Goal: Check status: Check status

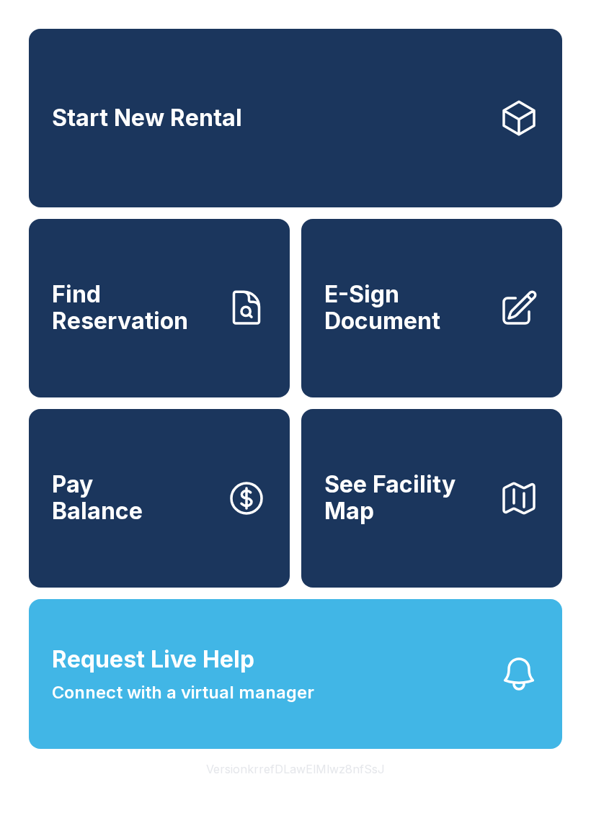
click at [187, 305] on span "Find Reservation" at bounding box center [133, 308] width 163 height 53
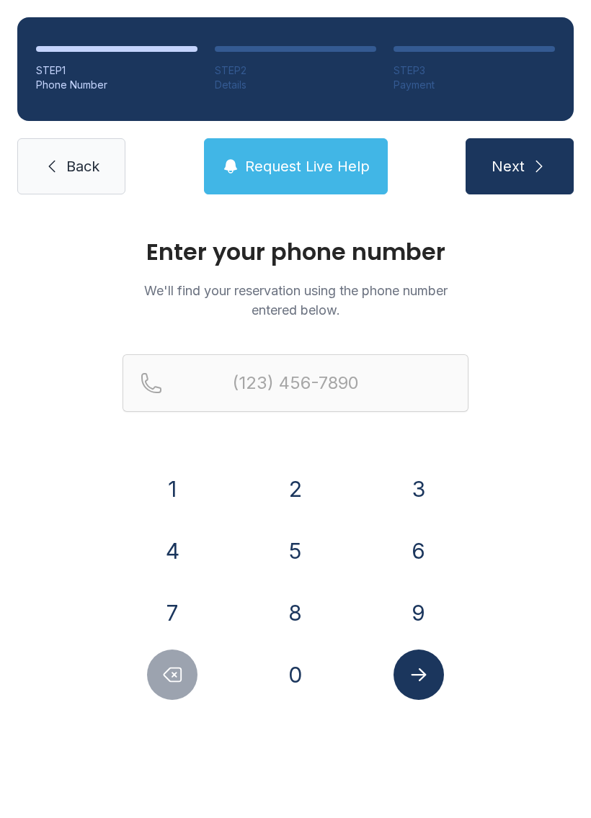
click at [310, 591] on div "8" at bounding box center [296, 613] width 100 height 50
click at [302, 550] on button "5" at bounding box center [295, 551] width 50 height 50
click at [398, 546] on button "6" at bounding box center [418, 551] width 50 height 50
click at [181, 679] on icon "Delete number" at bounding box center [172, 675] width 17 height 14
type input "(5"
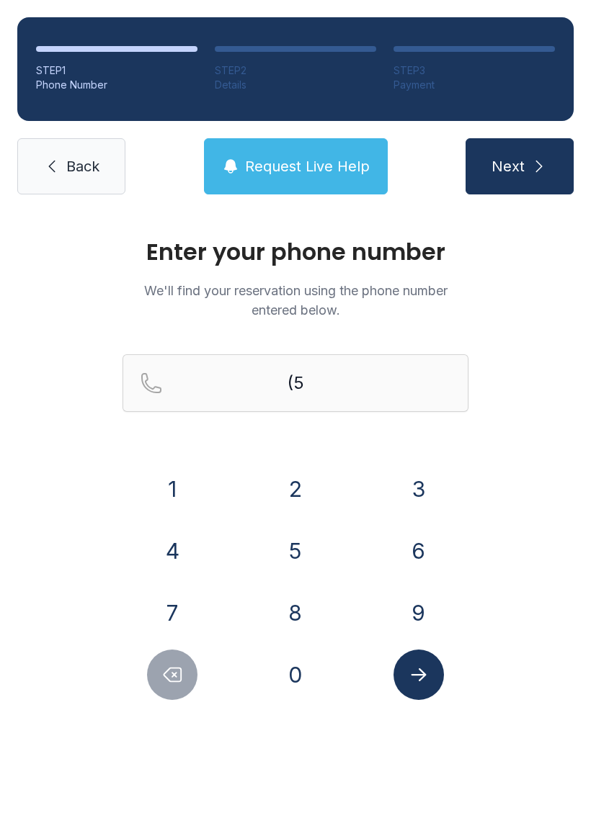
click at [181, 678] on icon "Delete number" at bounding box center [172, 675] width 17 height 14
click at [203, 670] on div at bounding box center [172, 675] width 100 height 50
click at [304, 624] on button "8" at bounding box center [295, 613] width 50 height 50
click at [300, 557] on button "5" at bounding box center [295, 551] width 50 height 50
click at [429, 548] on button "6" at bounding box center [418, 551] width 50 height 50
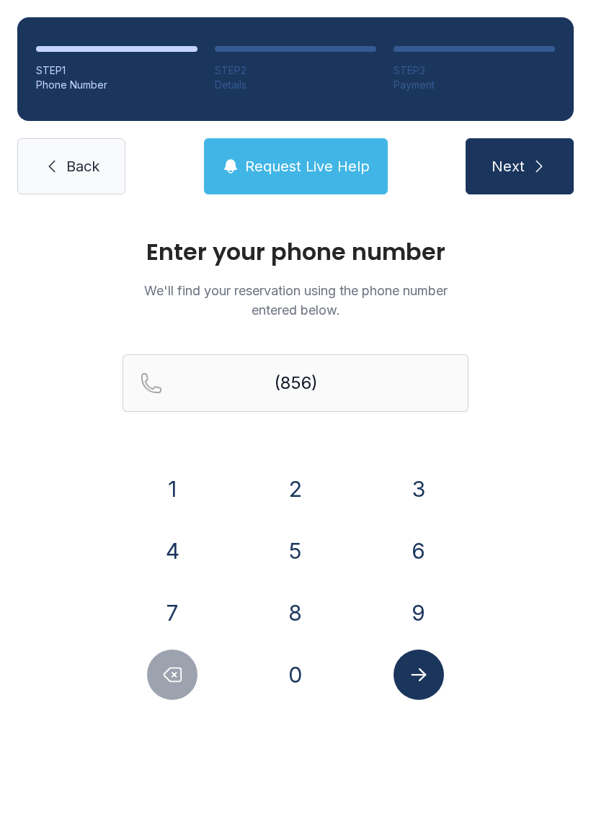
click at [424, 491] on button "3" at bounding box center [418, 489] width 50 height 50
click at [176, 488] on button "1" at bounding box center [172, 489] width 50 height 50
click at [406, 542] on button "6" at bounding box center [418, 551] width 50 height 50
click at [291, 544] on button "5" at bounding box center [295, 551] width 50 height 50
click at [303, 663] on button "0" at bounding box center [295, 675] width 50 height 50
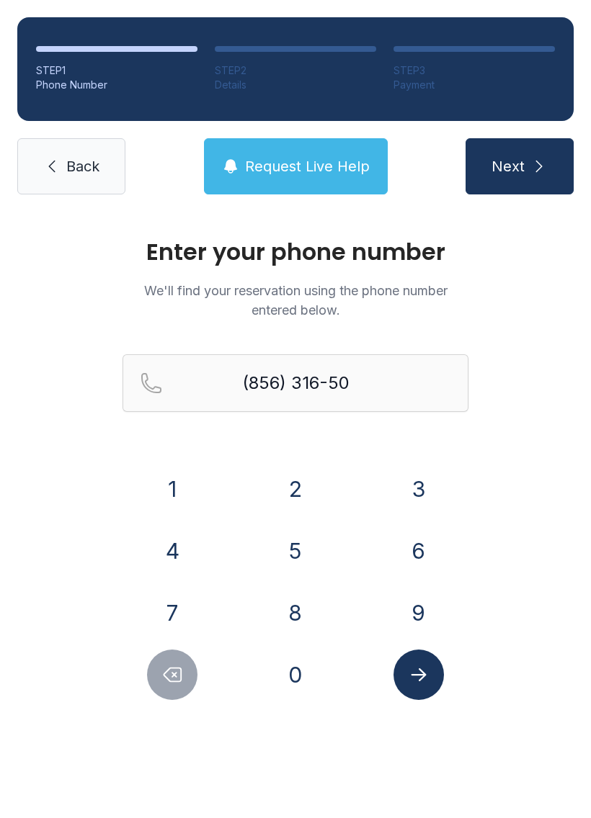
click at [388, 511] on div "3" at bounding box center [418, 489] width 100 height 50
click at [416, 470] on button "3" at bounding box center [418, 489] width 50 height 50
click at [422, 665] on icon "Submit lookup form" at bounding box center [419, 675] width 22 height 22
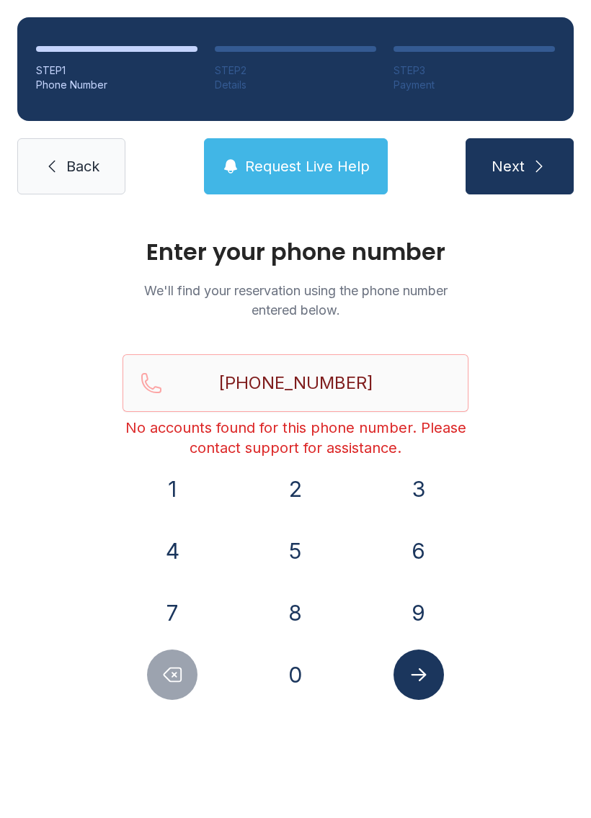
click at [179, 668] on icon "Delete number" at bounding box center [172, 675] width 17 height 14
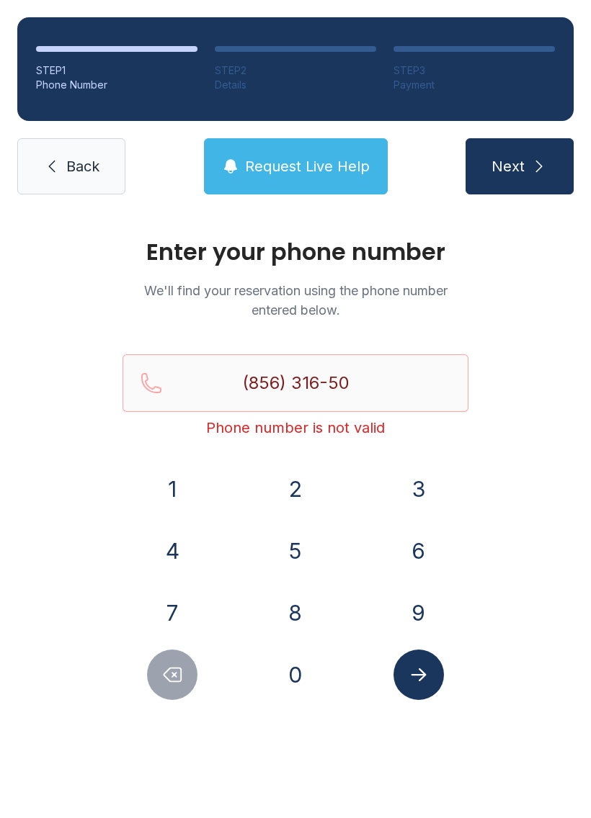
click at [175, 683] on icon "Delete number" at bounding box center [172, 675] width 22 height 22
click at [174, 683] on icon "Delete number" at bounding box center [172, 675] width 22 height 22
click at [163, 698] on button "Delete number" at bounding box center [172, 675] width 50 height 50
click at [169, 703] on div "Enter your phone number We'll find your reservation using the phone number ente…" at bounding box center [295, 485] width 591 height 546
click at [176, 682] on icon "Delete number" at bounding box center [172, 675] width 17 height 14
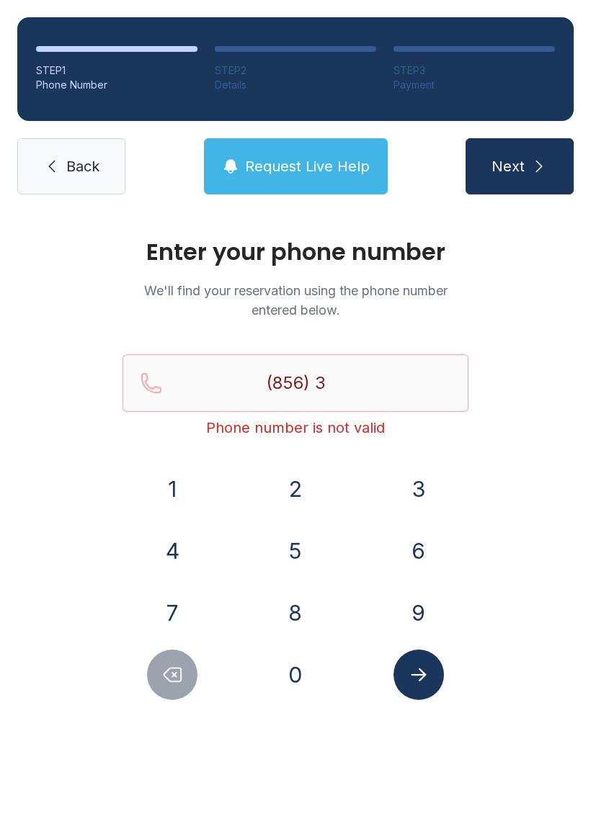
click at [176, 682] on icon "Delete number" at bounding box center [172, 675] width 17 height 14
click at [171, 696] on button "Delete number" at bounding box center [172, 675] width 50 height 50
click at [170, 696] on button "Delete number" at bounding box center [172, 675] width 50 height 50
type input "(8"
click at [189, 666] on button "Delete number" at bounding box center [172, 675] width 50 height 50
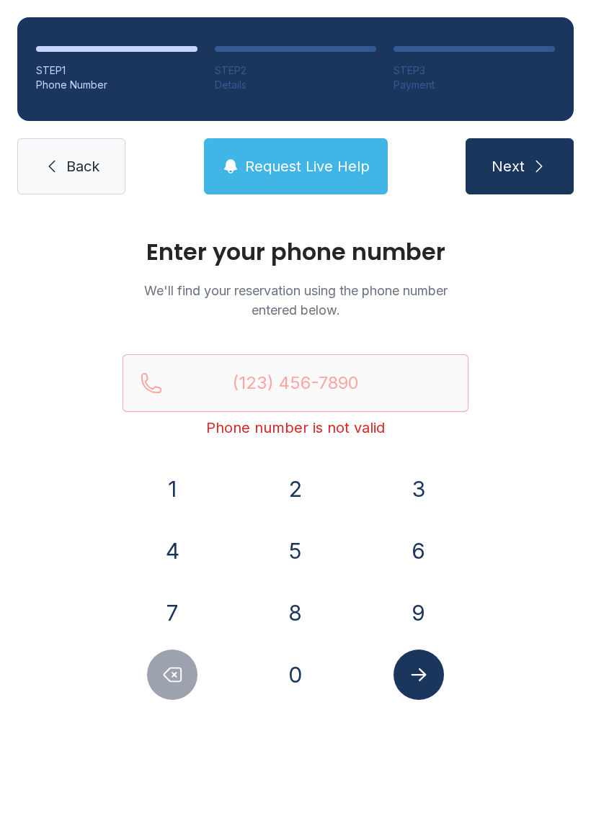
click at [188, 665] on button "Delete number" at bounding box center [172, 675] width 50 height 50
click at [272, 495] on button "2" at bounding box center [295, 489] width 50 height 50
click at [387, 491] on div "3" at bounding box center [418, 489] width 100 height 50
click at [428, 608] on button "9" at bounding box center [418, 613] width 50 height 50
click at [156, 678] on button "Delete number" at bounding box center [172, 675] width 50 height 50
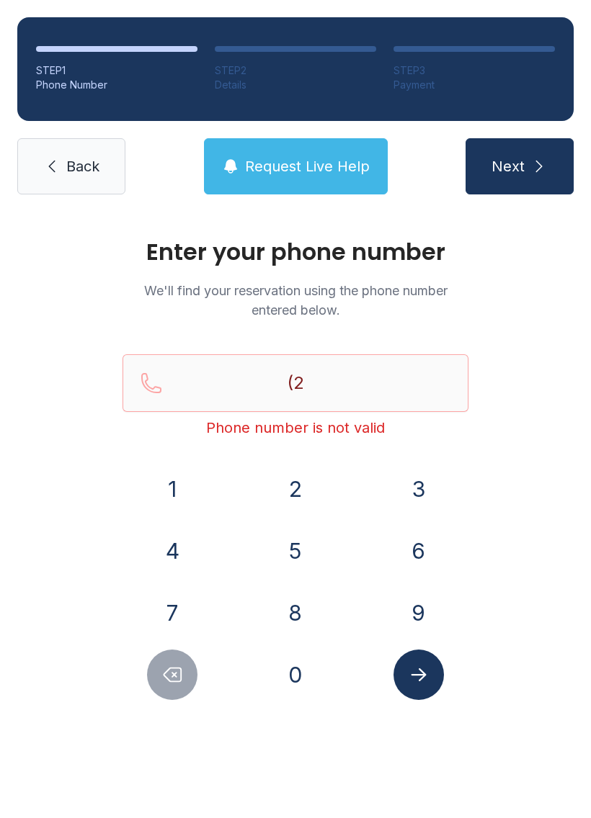
click at [402, 493] on button "3" at bounding box center [418, 489] width 50 height 50
click at [415, 614] on button "9" at bounding box center [418, 613] width 50 height 50
click at [313, 609] on button "8" at bounding box center [295, 613] width 50 height 50
click at [194, 553] on button "4" at bounding box center [172, 551] width 50 height 50
click at [189, 488] on button "1" at bounding box center [172, 489] width 50 height 50
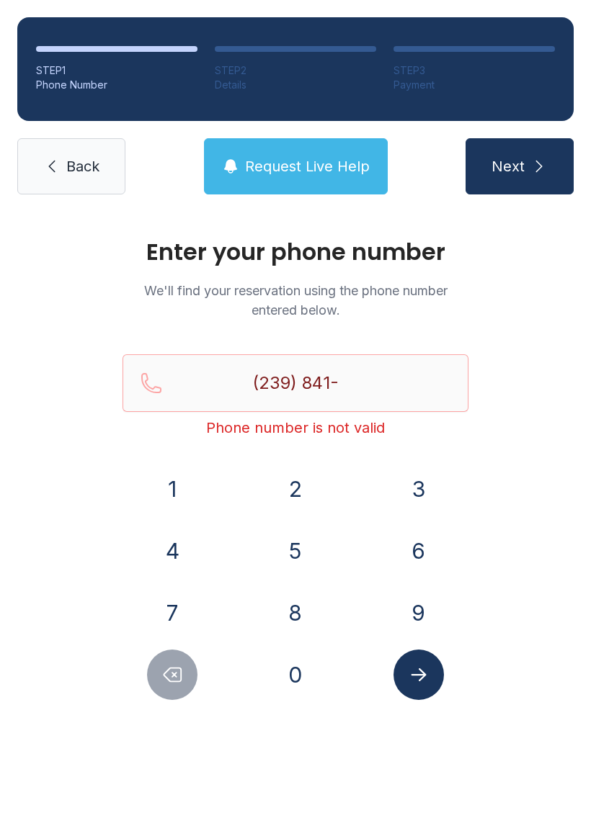
click at [426, 589] on button "9" at bounding box center [418, 613] width 50 height 50
click at [187, 479] on button "1" at bounding box center [172, 489] width 50 height 50
click at [305, 555] on button "5" at bounding box center [295, 551] width 50 height 50
click at [419, 617] on button "9" at bounding box center [418, 613] width 50 height 50
type input "[PHONE_NUMBER]"
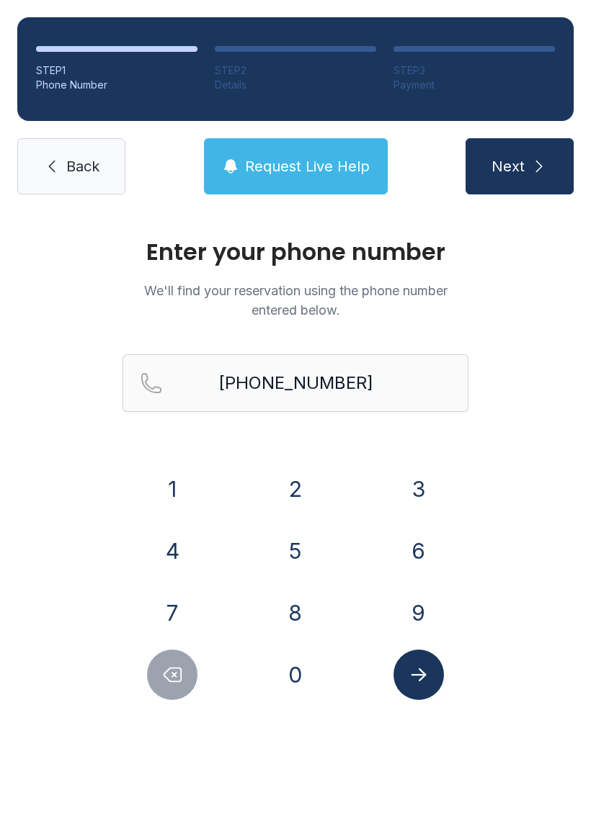
click at [434, 673] on button "Submit lookup form" at bounding box center [418, 675] width 50 height 50
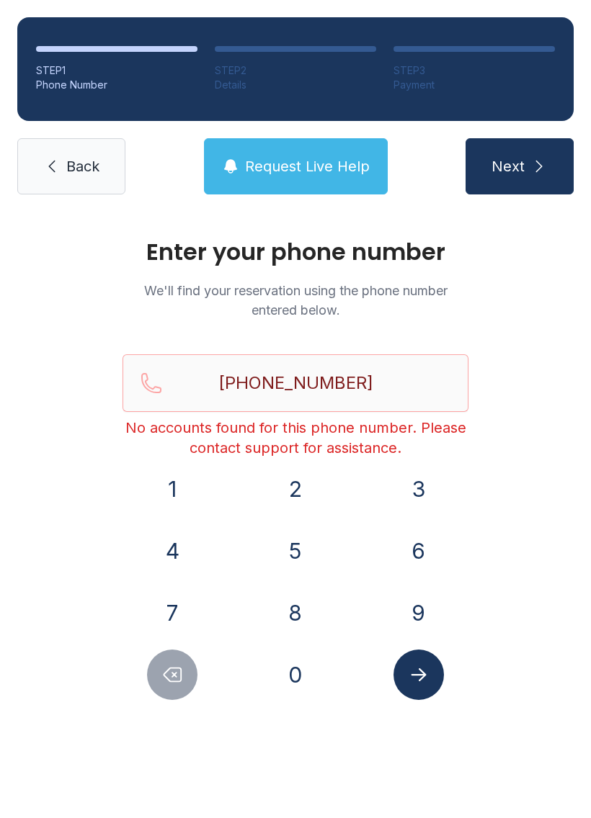
click at [94, 171] on span "Back" at bounding box center [82, 166] width 33 height 20
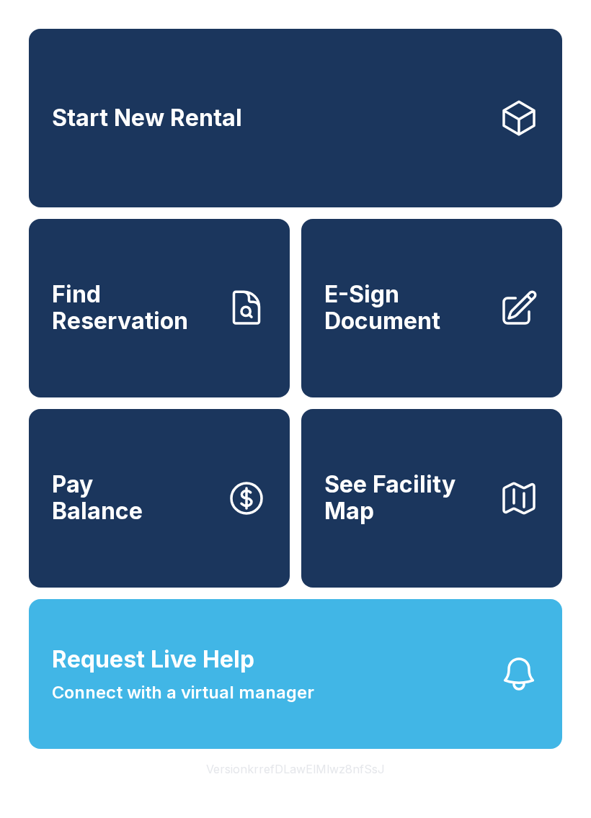
click at [137, 334] on span "Find Reservation" at bounding box center [133, 308] width 163 height 53
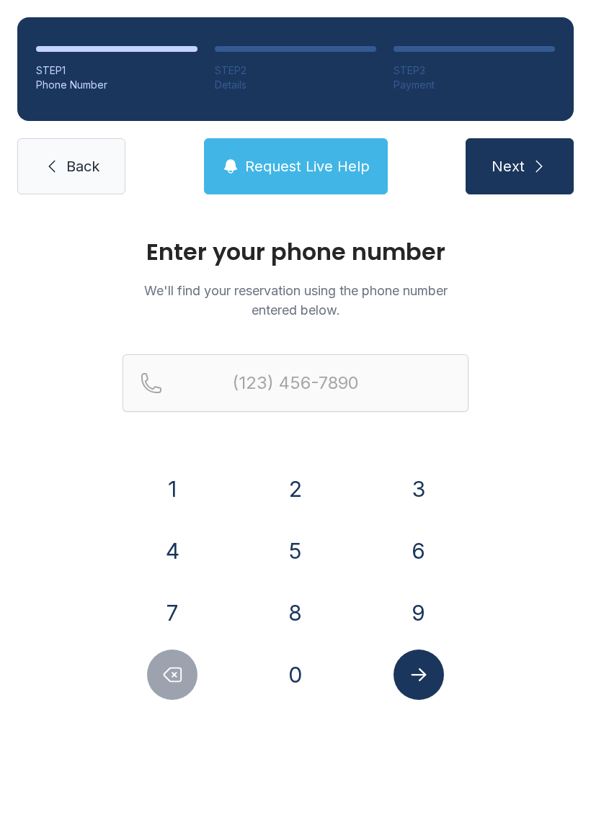
click at [291, 602] on button "8" at bounding box center [295, 613] width 50 height 50
click at [298, 550] on button "5" at bounding box center [295, 551] width 50 height 50
click at [421, 537] on button "6" at bounding box center [418, 551] width 50 height 50
click at [433, 470] on button "3" at bounding box center [418, 489] width 50 height 50
click at [176, 501] on button "1" at bounding box center [172, 489] width 50 height 50
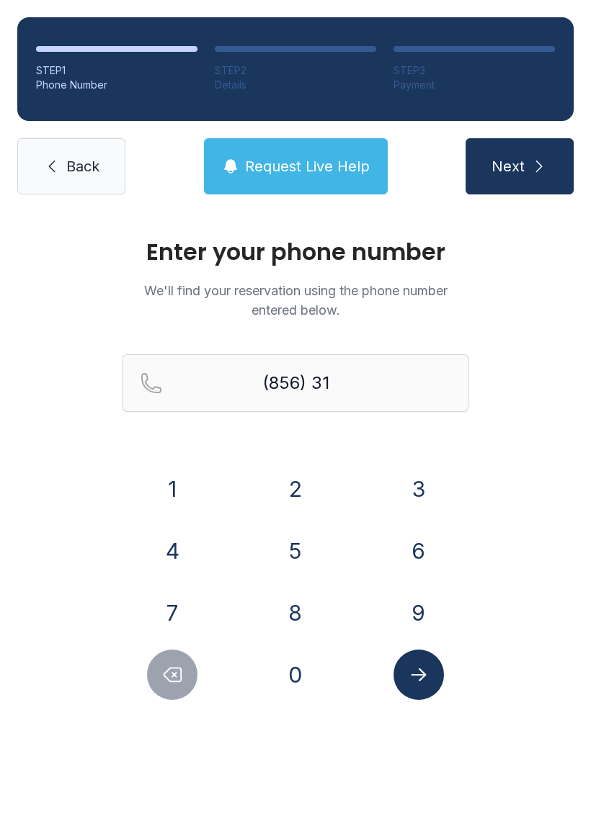
click at [407, 557] on button "6" at bounding box center [418, 551] width 50 height 50
click at [306, 549] on button "5" at bounding box center [295, 551] width 50 height 50
click at [295, 653] on button "0" at bounding box center [295, 675] width 50 height 50
click at [398, 475] on button "3" at bounding box center [418, 489] width 50 height 50
click at [398, 474] on button "3" at bounding box center [418, 489] width 50 height 50
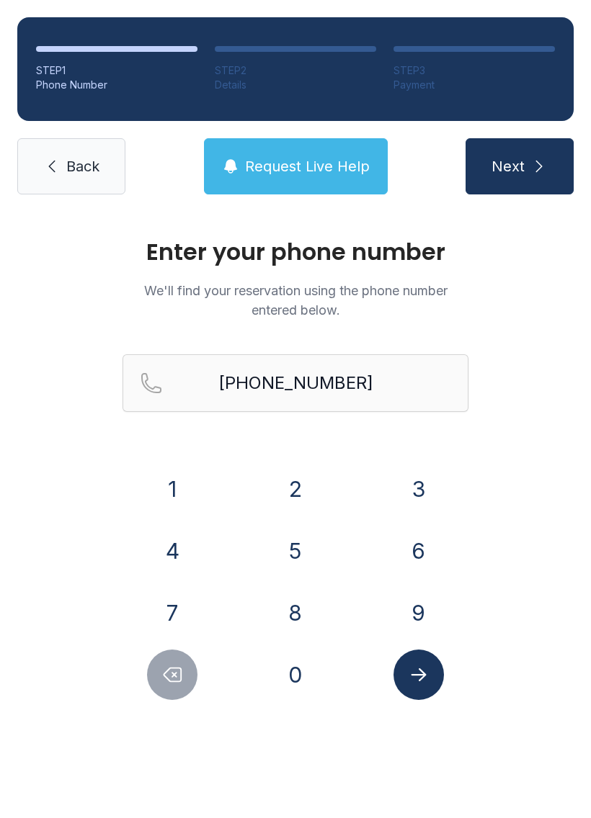
click at [405, 469] on button "3" at bounding box center [418, 489] width 50 height 50
click at [418, 675] on icon "Submit lookup form" at bounding box center [418, 674] width 15 height 13
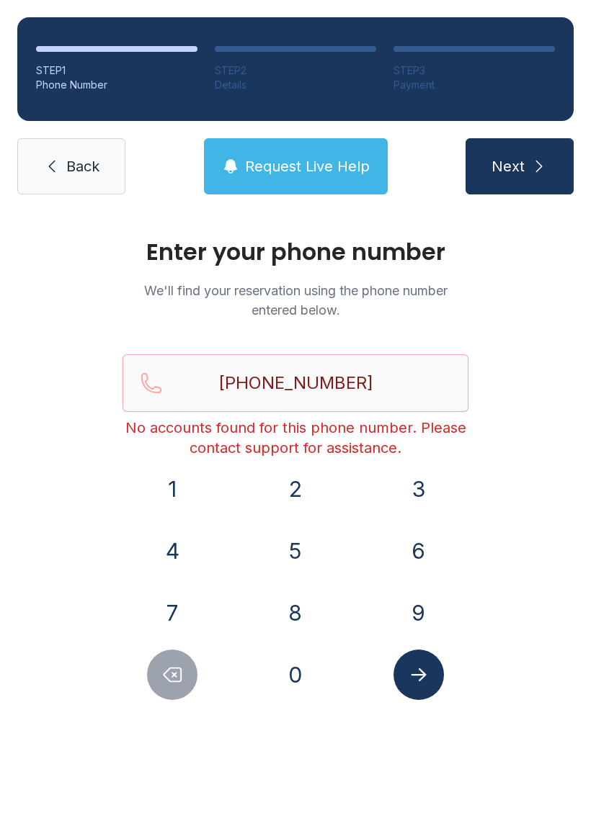
click at [154, 668] on button "Delete number" at bounding box center [172, 675] width 50 height 50
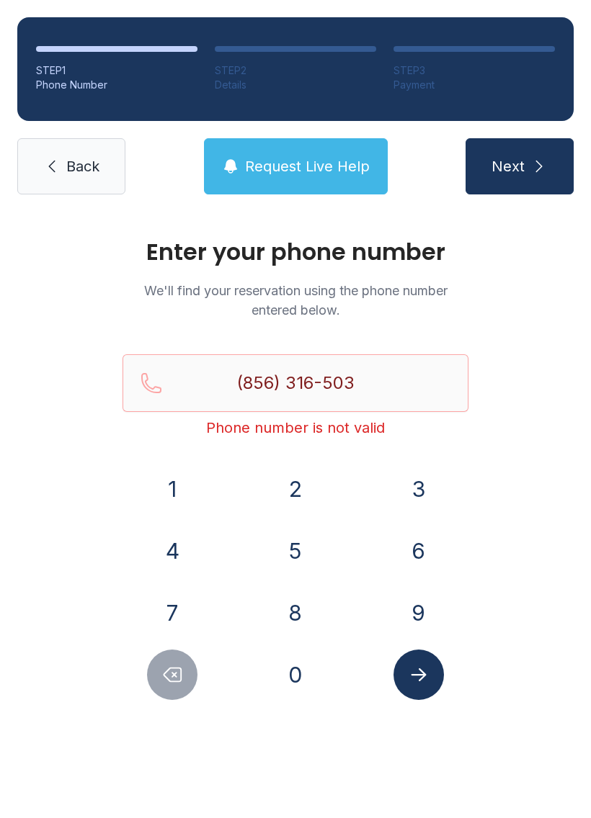
click at [174, 696] on button "Delete number" at bounding box center [172, 675] width 50 height 50
click at [158, 680] on button "Delete number" at bounding box center [172, 675] width 50 height 50
click at [157, 680] on button "Delete number" at bounding box center [172, 675] width 50 height 50
click at [169, 676] on icon "Delete number" at bounding box center [172, 675] width 22 height 22
click at [186, 676] on button "Delete number" at bounding box center [172, 675] width 50 height 50
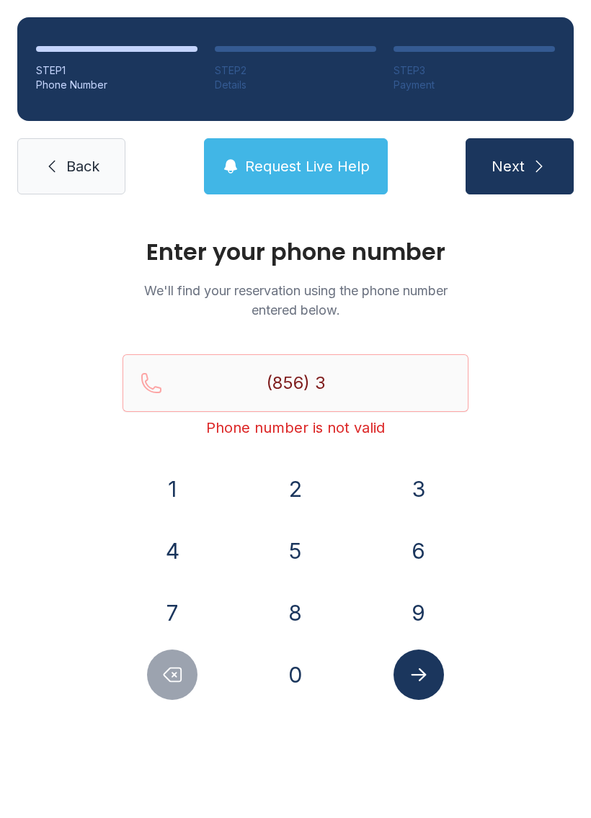
click at [185, 676] on button "Delete number" at bounding box center [172, 675] width 50 height 50
click at [420, 488] on button "3" at bounding box center [418, 489] width 50 height 50
click at [184, 476] on button "1" at bounding box center [172, 489] width 50 height 50
click at [421, 532] on button "6" at bounding box center [418, 551] width 50 height 50
click at [281, 547] on button "5" at bounding box center [295, 551] width 50 height 50
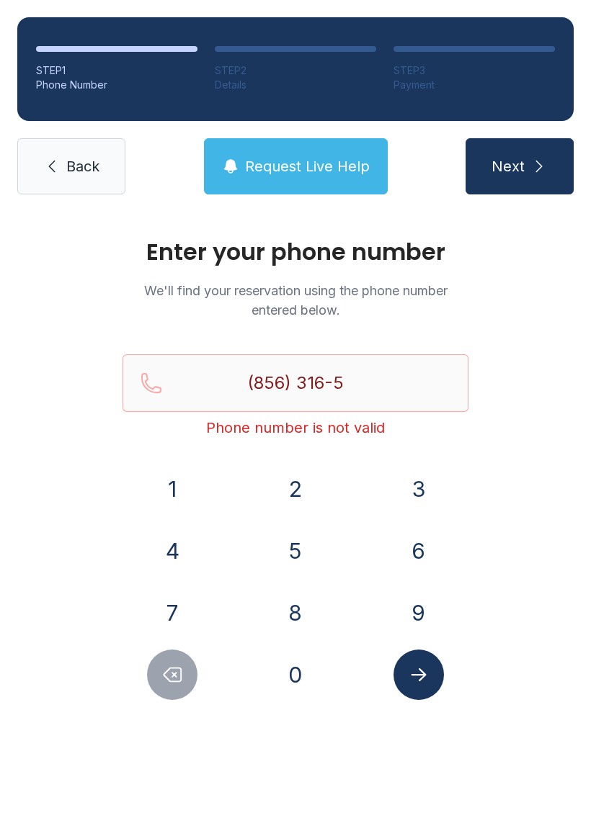
click at [286, 686] on button "0" at bounding box center [295, 675] width 50 height 50
click at [412, 471] on button "3" at bounding box center [418, 489] width 50 height 50
click at [408, 467] on button "3" at bounding box center [418, 489] width 50 height 50
type input "[PHONE_NUMBER]"
click at [424, 672] on icon "Submit lookup form" at bounding box center [419, 675] width 22 height 22
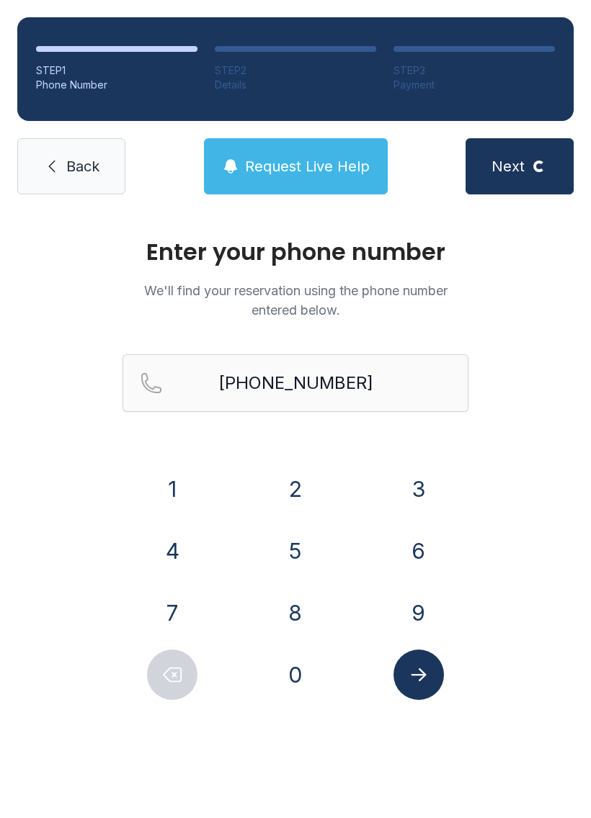
click at [256, 161] on span "Request Live Help" at bounding box center [307, 166] width 125 height 20
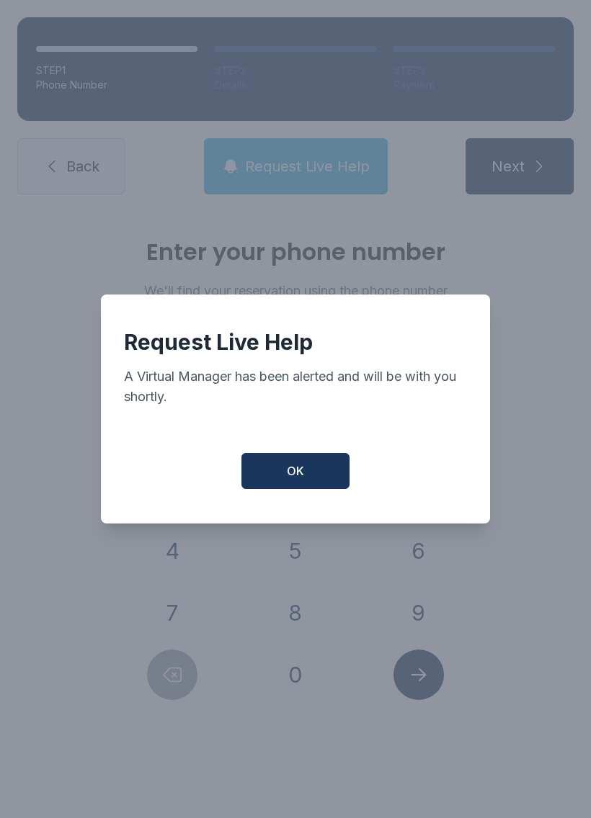
click at [322, 475] on button "OK" at bounding box center [295, 471] width 108 height 36
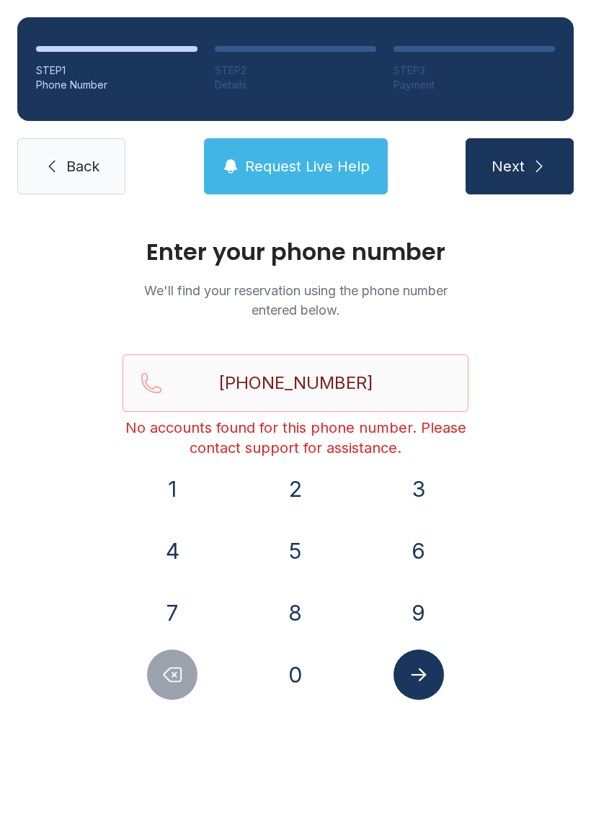
click at [429, 689] on button "Submit lookup form" at bounding box center [418, 675] width 50 height 50
click at [74, 158] on span "Back" at bounding box center [82, 166] width 33 height 20
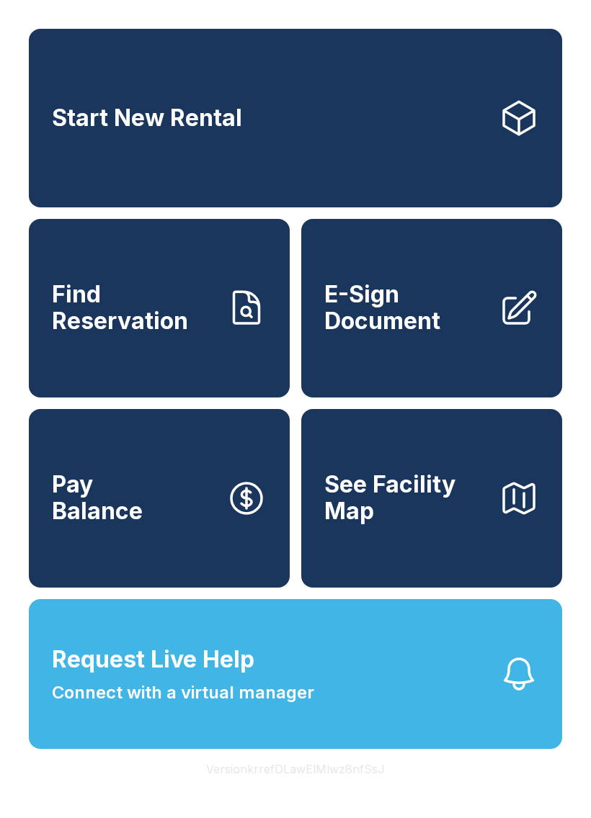
click at [385, 749] on button "Request Live Help Connect with a virtual manager" at bounding box center [295, 674] width 533 height 150
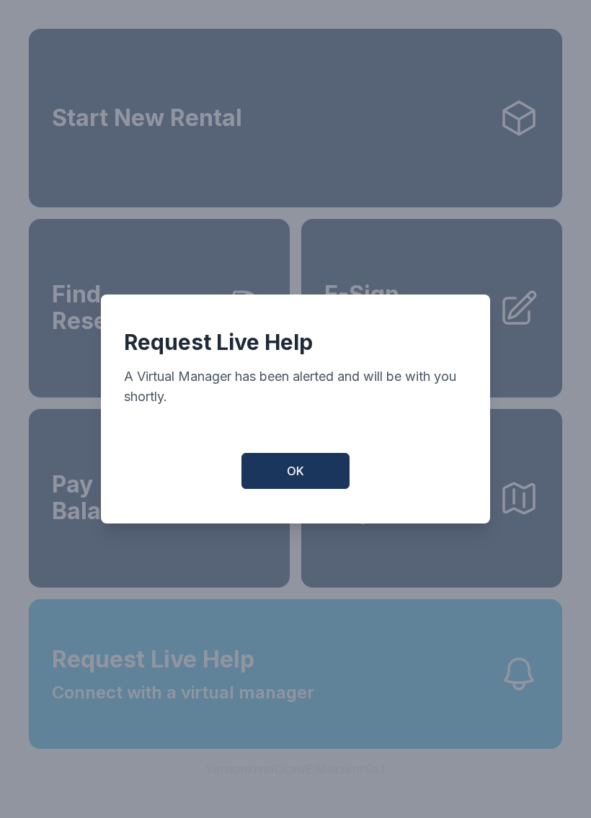
click at [302, 510] on div "Request Live Help A Virtual Manager has been alerted and will be with you short…" at bounding box center [295, 409] width 389 height 229
click at [307, 489] on button "OK" at bounding box center [295, 471] width 108 height 36
